Goal: Information Seeking & Learning: Learn about a topic

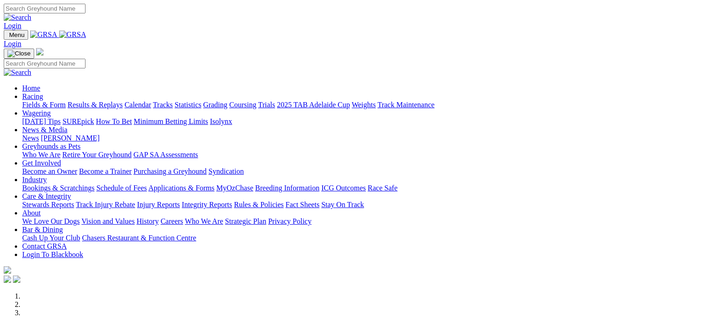
click at [43, 101] on link "Fields & Form" at bounding box center [43, 105] width 43 height 8
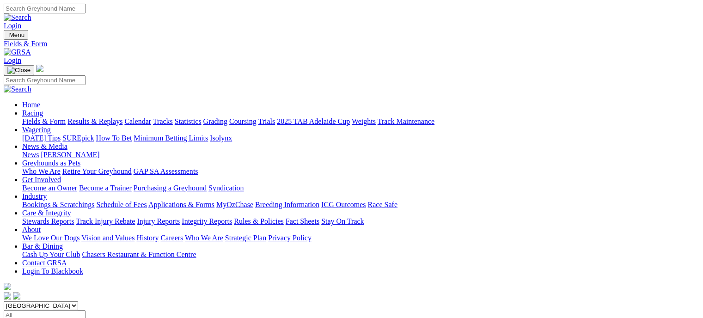
click at [151, 117] on link "Calendar" at bounding box center [137, 121] width 27 height 8
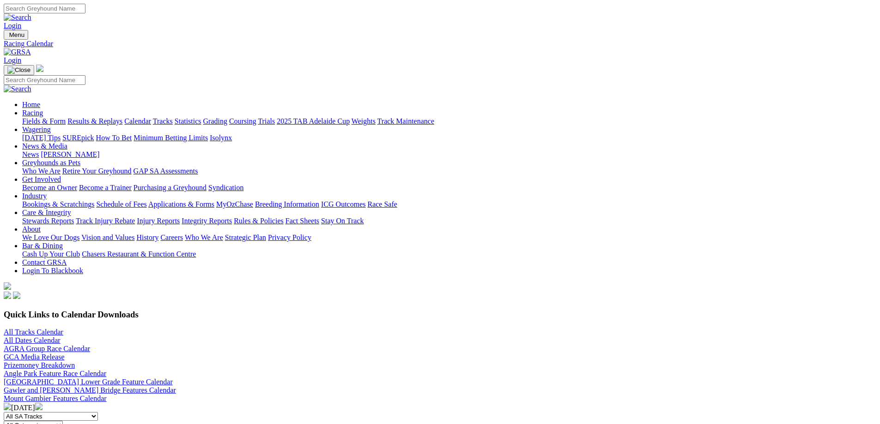
scroll to position [231, 0]
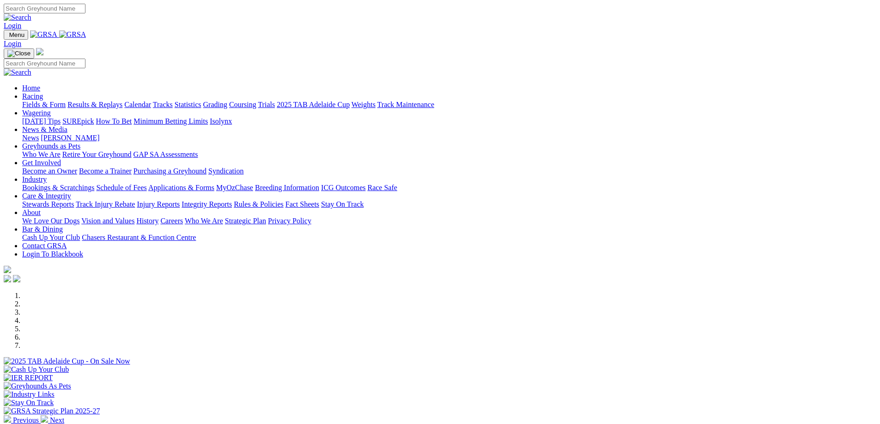
scroll to position [231, 0]
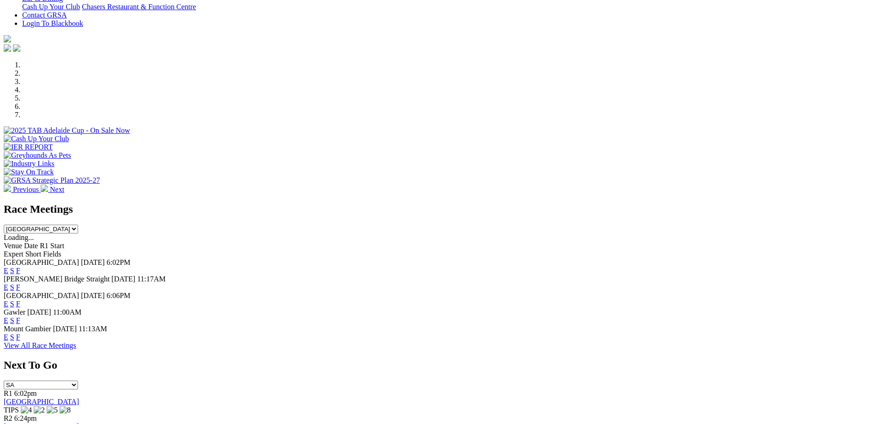
click at [76, 350] on link "View All Race Meetings" at bounding box center [40, 346] width 73 height 8
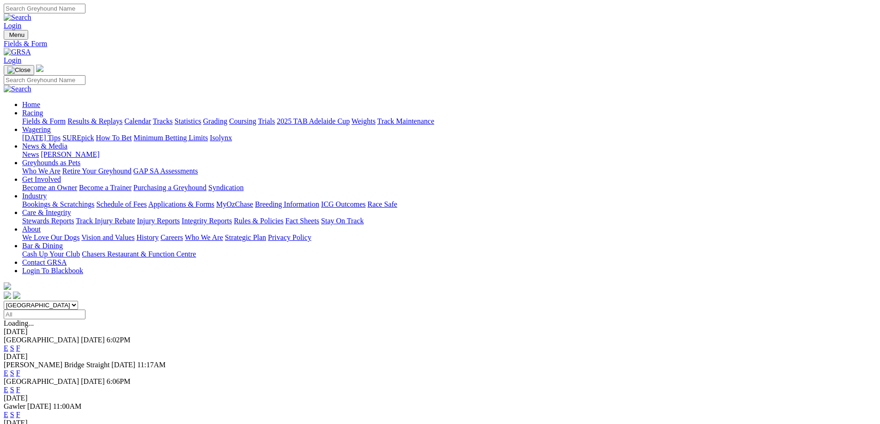
click at [151, 117] on link "Calendar" at bounding box center [137, 121] width 27 height 8
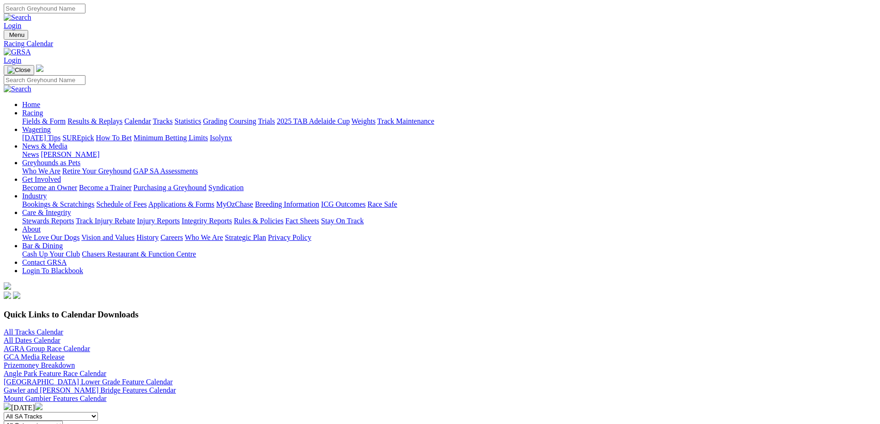
click at [66, 117] on link "Fields & Form" at bounding box center [43, 121] width 43 height 8
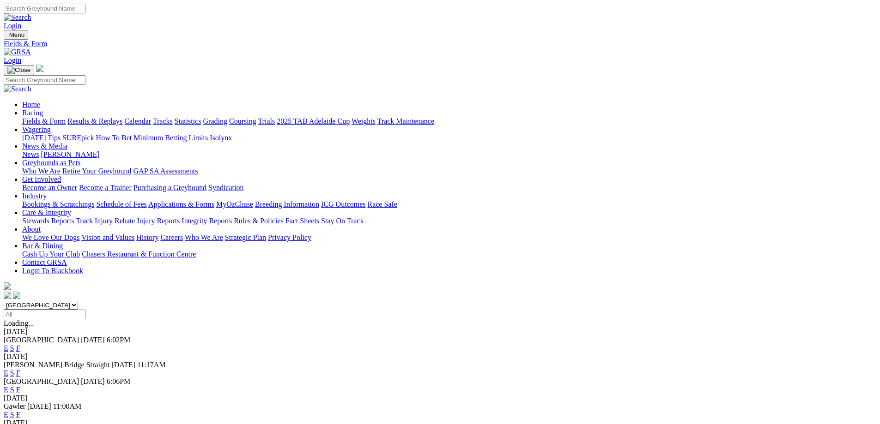
scroll to position [139, 0]
